Goal: Communication & Community: Answer question/provide support

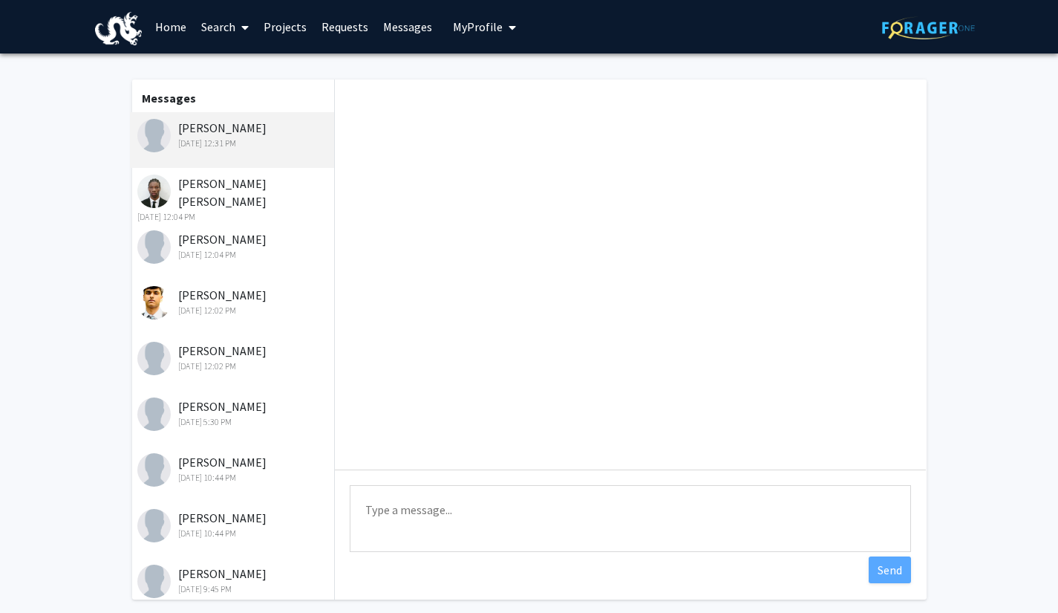
scroll to position [14, 0]
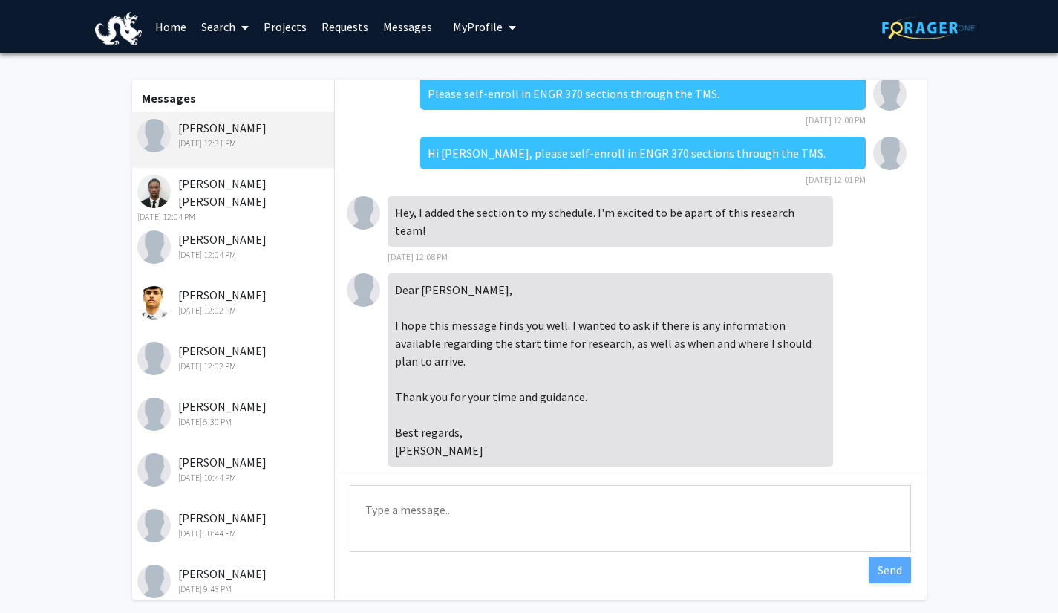
click at [232, 210] on div "[DATE] 12:04 PM" at bounding box center [234, 216] width 194 height 13
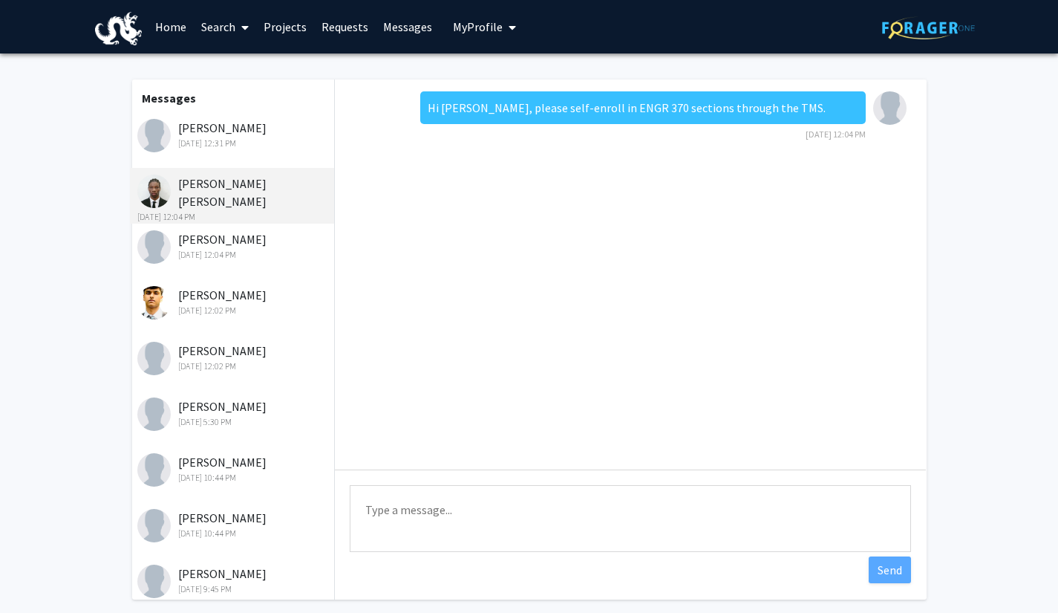
click at [213, 238] on div "[PERSON_NAME] [DATE] 12:04 PM" at bounding box center [234, 245] width 194 height 31
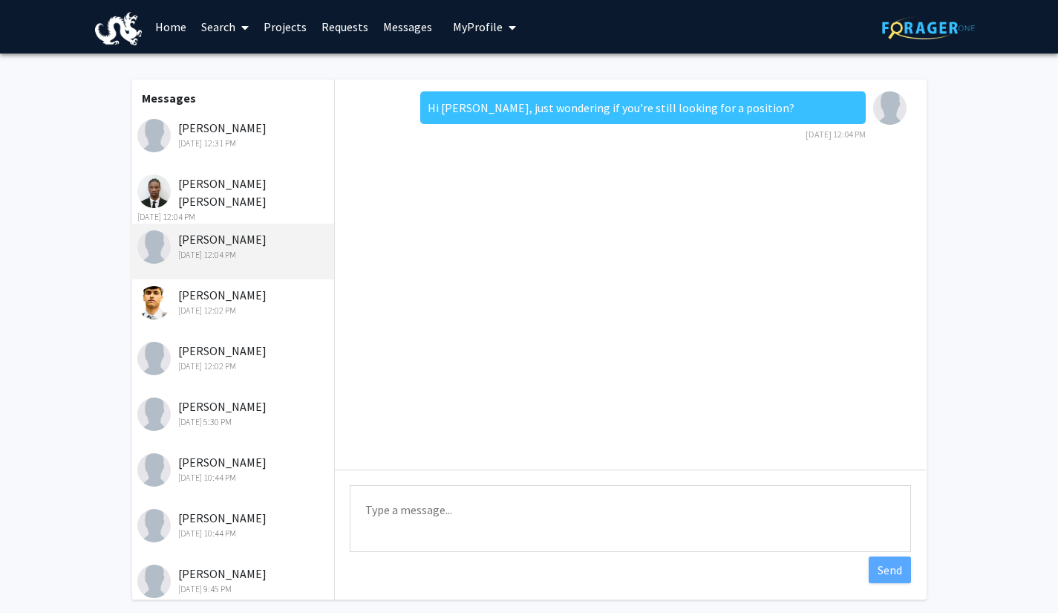
click at [215, 302] on div "[PERSON_NAME] [DATE] 12:02 PM" at bounding box center [234, 301] width 194 height 31
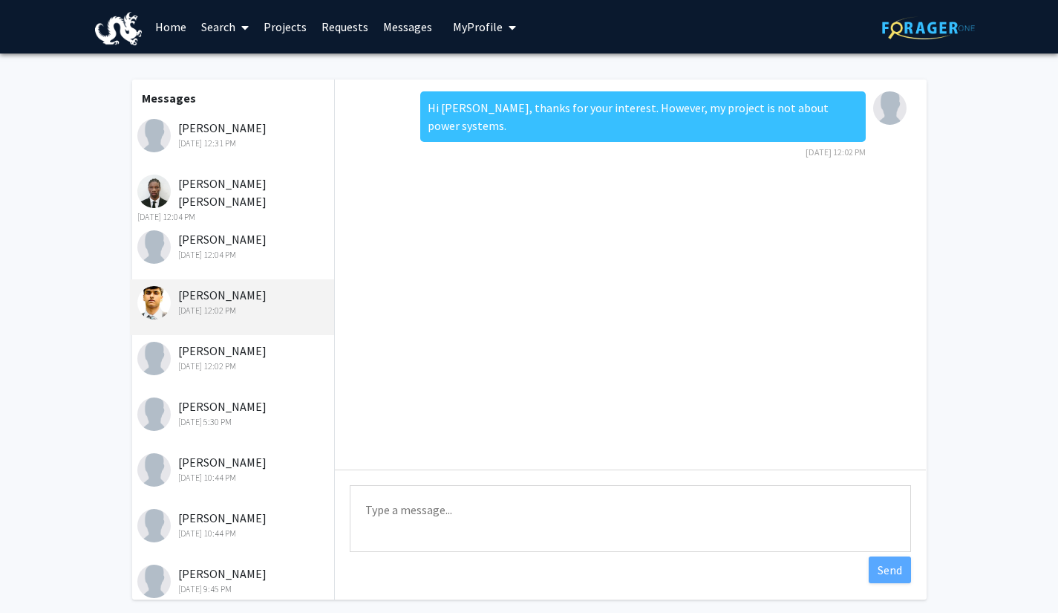
click at [221, 359] on div "[PERSON_NAME] [DATE] 12:02 PM" at bounding box center [234, 357] width 194 height 31
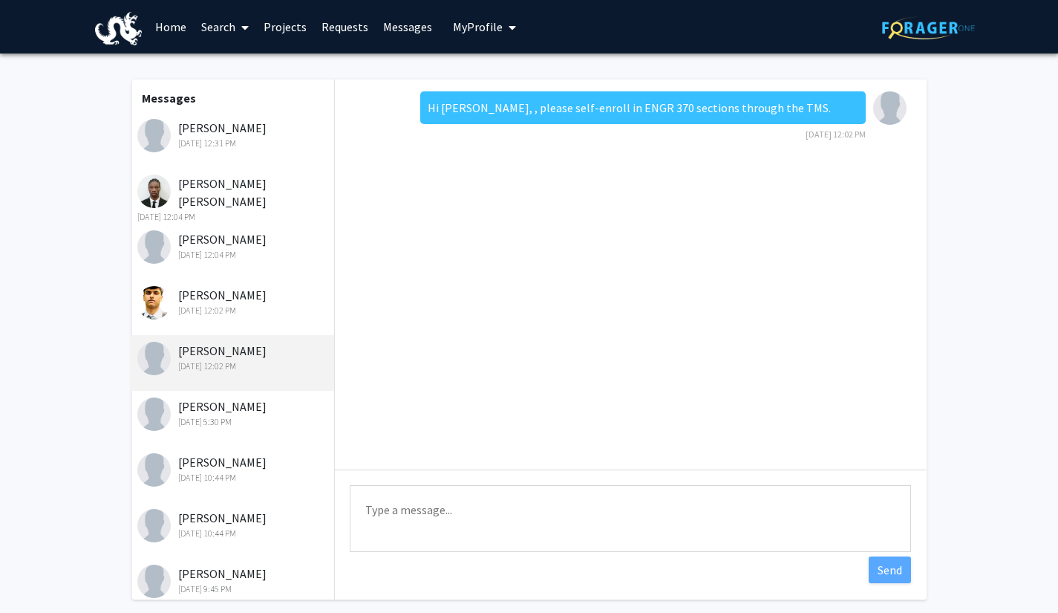
click at [216, 130] on div "[PERSON_NAME] [DATE] 12:31 PM" at bounding box center [234, 134] width 194 height 31
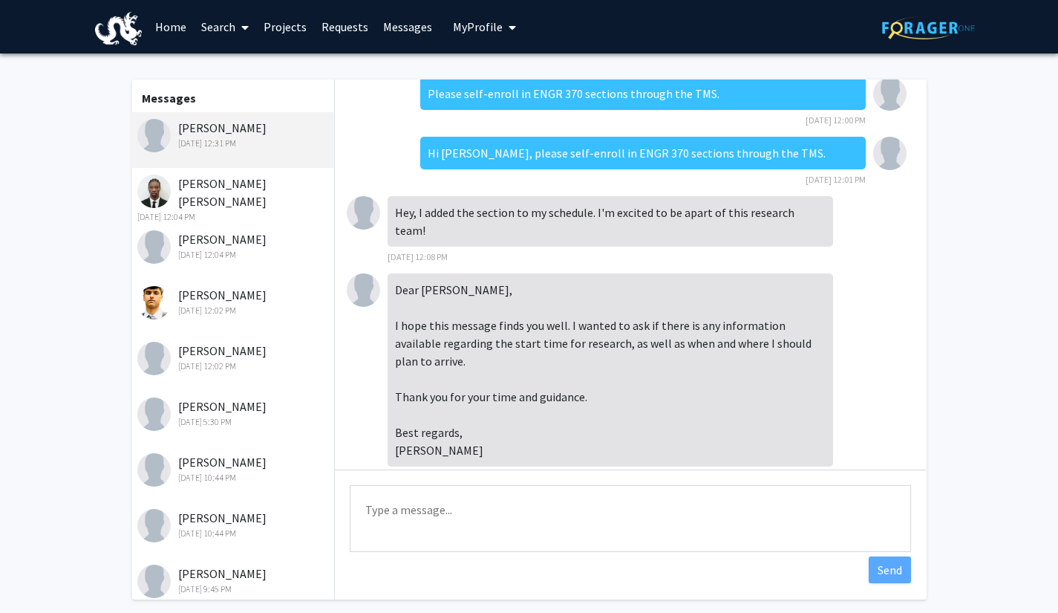
click at [527, 525] on textarea "Type a message" at bounding box center [630, 518] width 561 height 67
type textarea "Let's wait until week 2 when the registration closes."
click at [867, 574] on div "Please self-enroll in ENGR 370 sections through the TMS. [DATE] 12:00 PM Hi [PE…" at bounding box center [630, 339] width 591 height 520
click at [870, 573] on button "Send" at bounding box center [890, 569] width 42 height 27
